Goal: Browse casually

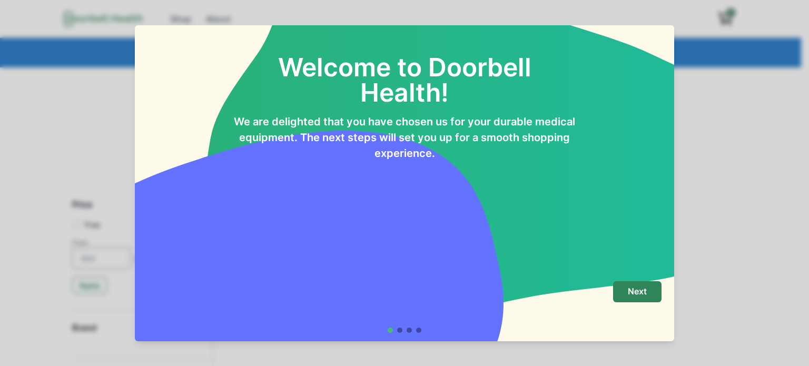
scroll to position [21, 0]
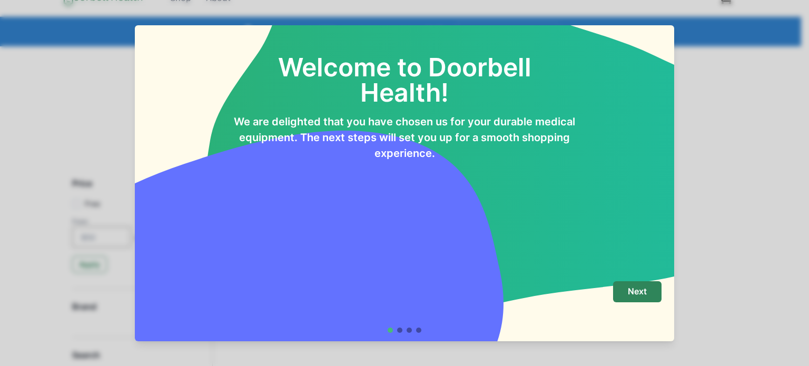
click at [735, 264] on div "Welcome to Doorbell Health! We are delighted that you have chosen us for your d…" at bounding box center [404, 183] width 809 height 366
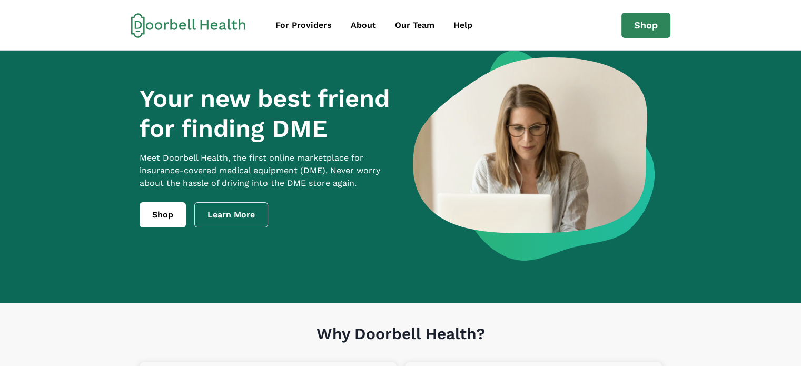
click at [61, 146] on section "Your new best friend for finding DME Meet [PERSON_NAME] Health, the first onlin…" at bounding box center [400, 177] width 801 height 253
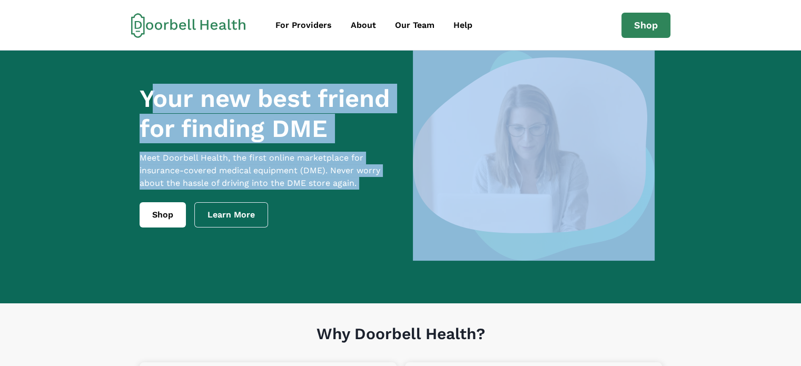
drag, startPoint x: 175, startPoint y: 117, endPoint x: 333, endPoint y: 229, distance: 193.1
click at [333, 228] on div "Your new best friend for finding DME Meet [PERSON_NAME] Health, the first onlin…" at bounding box center [268, 156] width 256 height 144
click at [333, 228] on div "Shop Learn More" at bounding box center [268, 214] width 256 height 25
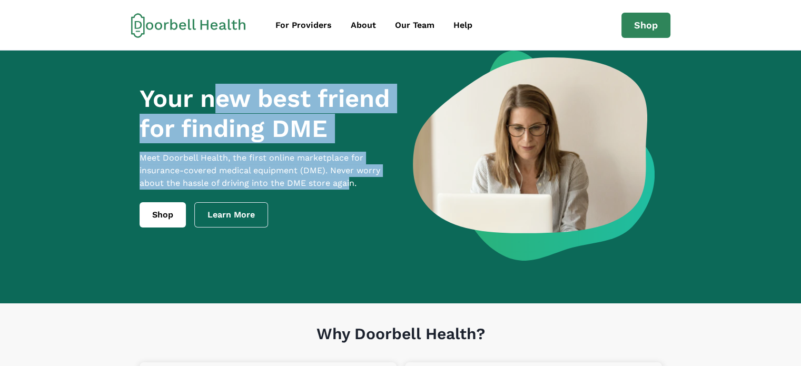
drag, startPoint x: 243, startPoint y: 135, endPoint x: 354, endPoint y: 194, distance: 125.6
click at [354, 194] on div "Your new best friend for finding DME Meet [PERSON_NAME] Health, the first onlin…" at bounding box center [268, 156] width 256 height 144
click at [354, 190] on p "Meet Doorbell Health, the first online marketplace for insurance-covered medica…" at bounding box center [268, 171] width 256 height 38
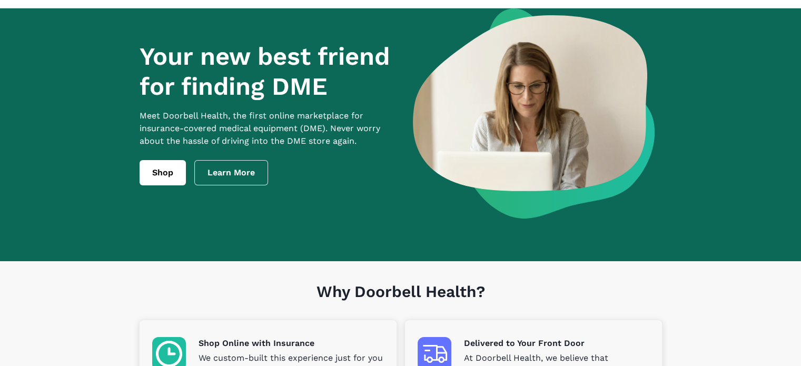
click at [354, 185] on div "Shop Learn More" at bounding box center [268, 172] width 256 height 25
